Goal: Task Accomplishment & Management: Manage account settings

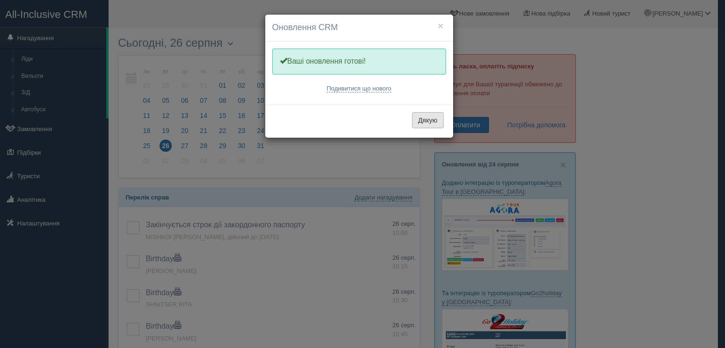
click at [426, 119] on button "Дякую" at bounding box center [428, 120] width 32 height 16
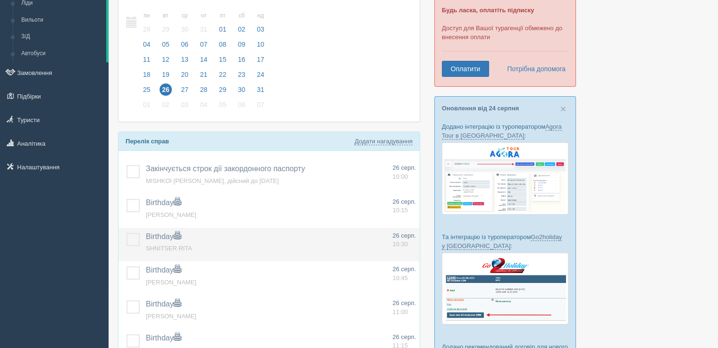
scroll to position [142, 0]
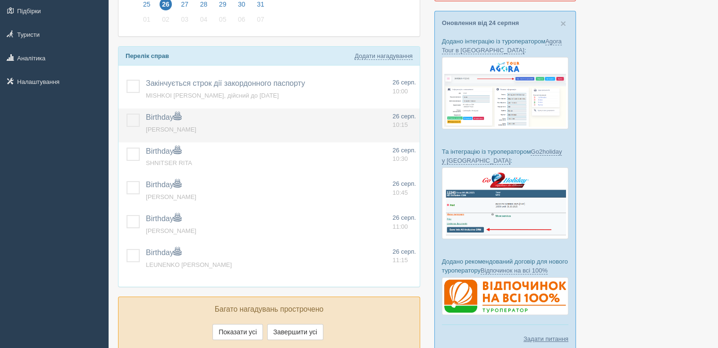
click at [126, 114] on label at bounding box center [126, 114] width 0 height 0
click at [0, 0] on input "checkbox" at bounding box center [0, 0] width 0 height 0
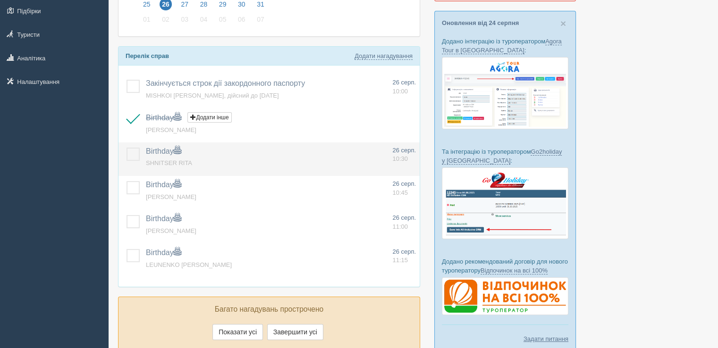
click at [126, 148] on label at bounding box center [126, 148] width 0 height 0
click at [0, 0] on input "checkbox" at bounding box center [0, 0] width 0 height 0
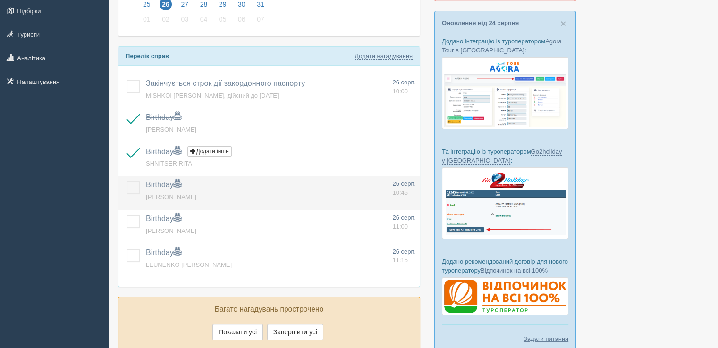
click at [126, 181] on label at bounding box center [126, 181] width 0 height 0
click at [0, 0] on input "checkbox" at bounding box center [0, 0] width 0 height 0
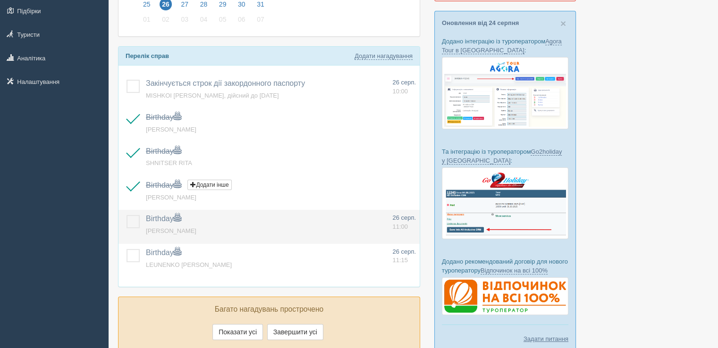
click at [126, 215] on label at bounding box center [126, 215] width 0 height 0
click at [0, 0] on input "checkbox" at bounding box center [0, 0] width 0 height 0
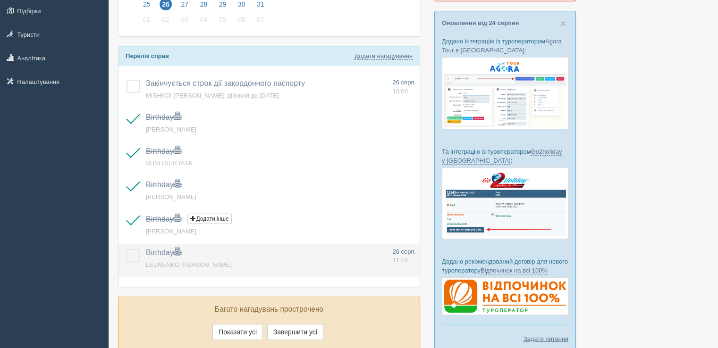
click at [126, 249] on label at bounding box center [126, 249] width 0 height 0
click at [0, 0] on input "checkbox" at bounding box center [0, 0] width 0 height 0
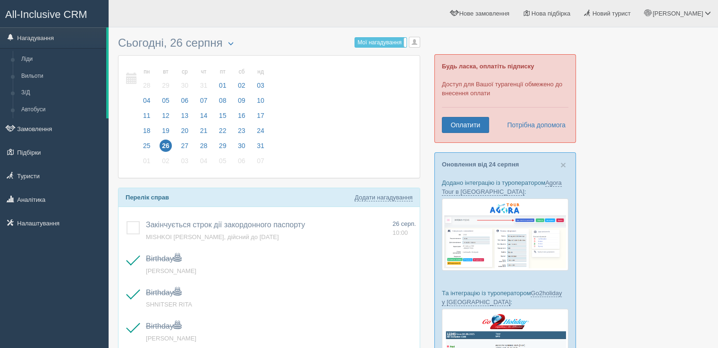
scroll to position [0, 0]
click at [36, 176] on link "Туристи" at bounding box center [54, 176] width 109 height 21
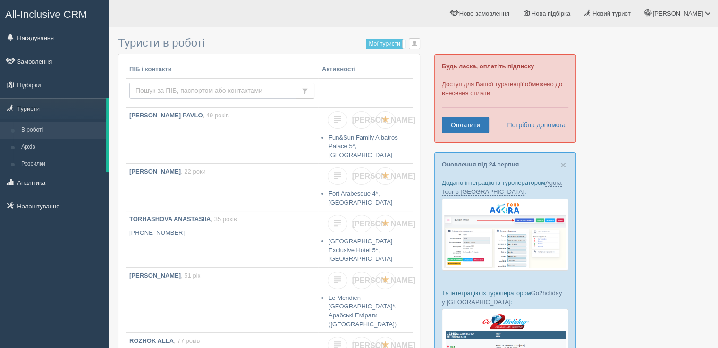
click at [166, 88] on input "text" at bounding box center [212, 91] width 167 height 16
type input "siabro"
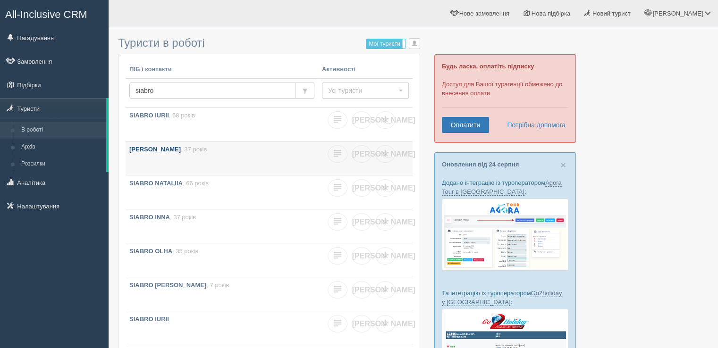
click at [198, 152] on p "SIABRO VOLODYMYR , 37 років" at bounding box center [221, 149] width 185 height 9
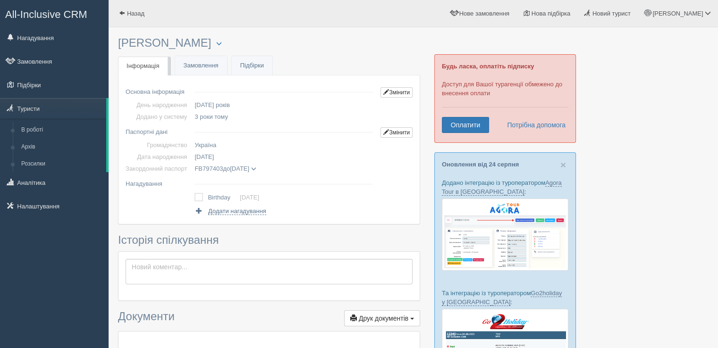
click at [256, 170] on span at bounding box center [253, 169] width 5 height 5
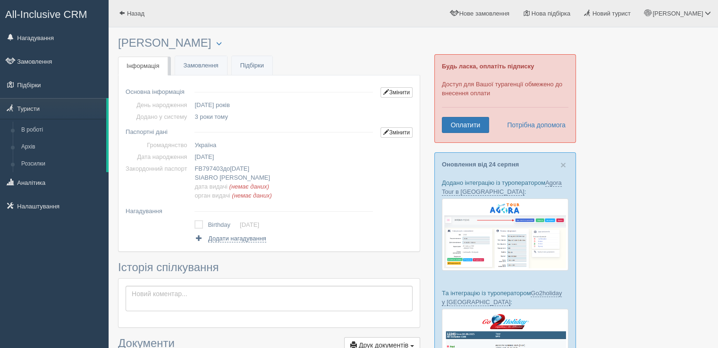
click at [268, 170] on td "FB797403 до 10.09.2025 SIABRO VOLODYMYR дата видачі (немає даних) орган видачі …" at bounding box center [284, 182] width 186 height 39
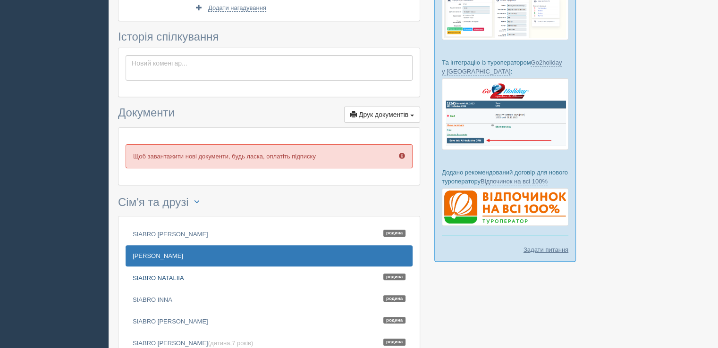
scroll to position [326, 0]
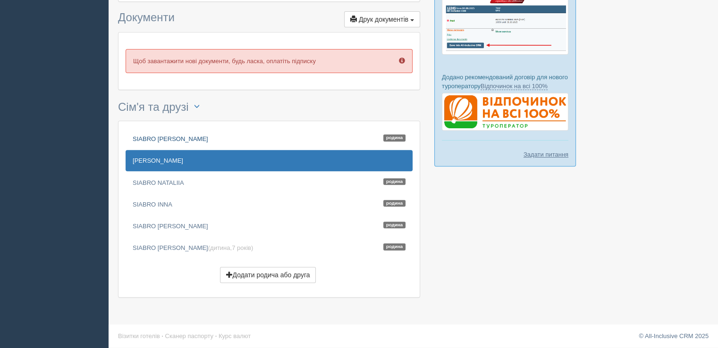
click at [183, 141] on link "SIABRO IURII Родина" at bounding box center [269, 138] width 287 height 21
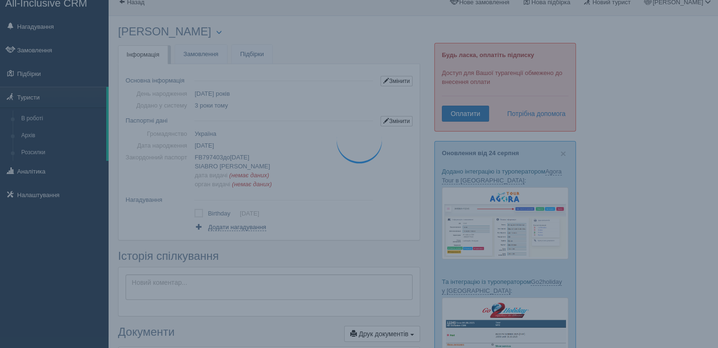
scroll to position [0, 0]
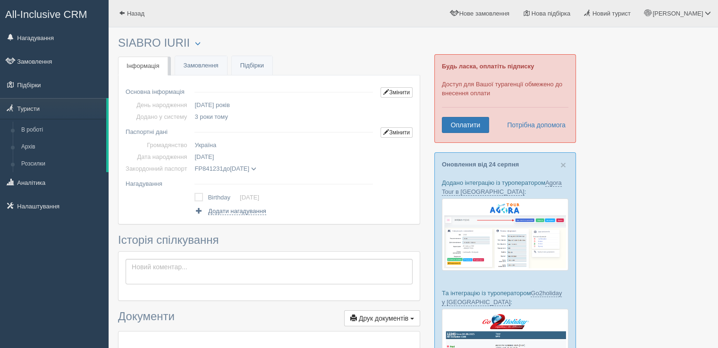
click at [256, 168] on span at bounding box center [253, 169] width 5 height 5
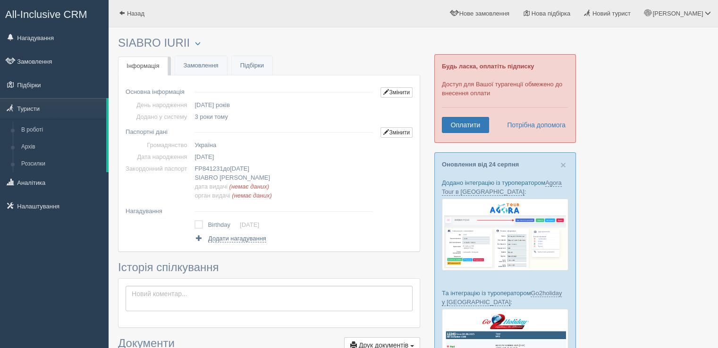
click at [267, 168] on td "FP841231 до [DATE] SIABRO [PERSON_NAME] дата видачі (немає даних) орган видачі …" at bounding box center [284, 182] width 186 height 39
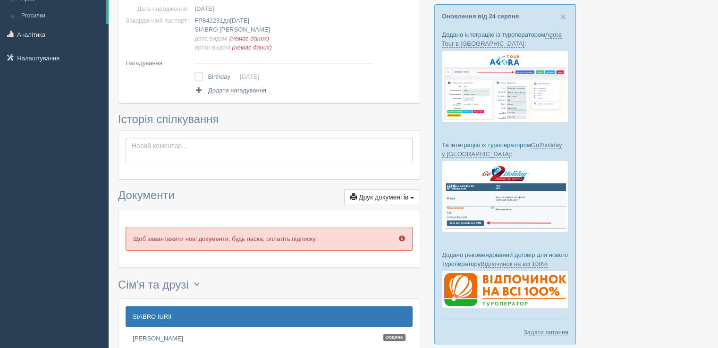
scroll to position [283, 0]
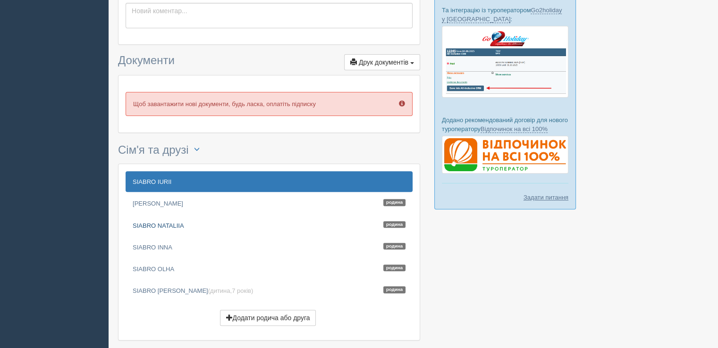
click at [165, 224] on link "SIABRO NATALIIA Родина" at bounding box center [269, 225] width 287 height 21
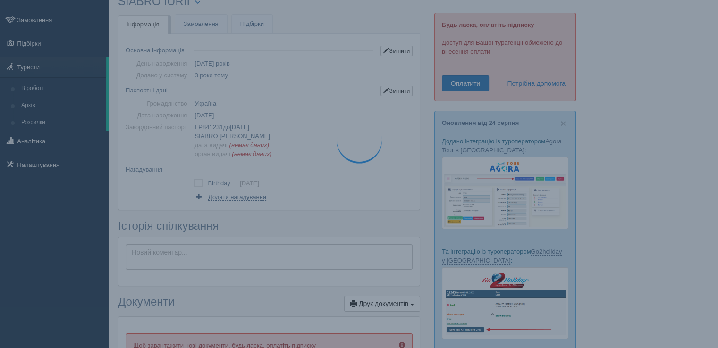
scroll to position [0, 0]
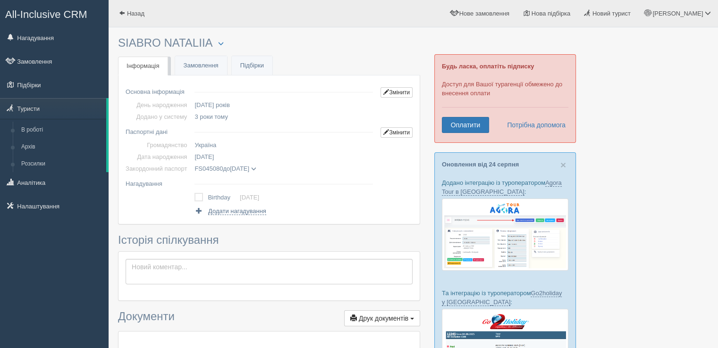
click at [256, 167] on span at bounding box center [253, 169] width 5 height 5
